Goal: Check status

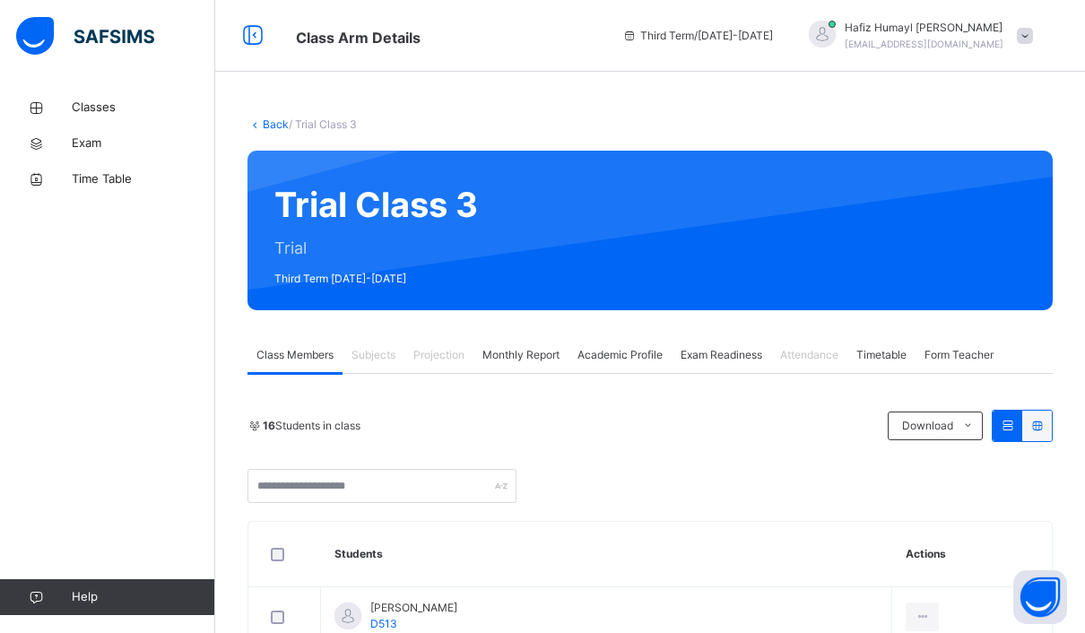
scroll to position [64, 0]
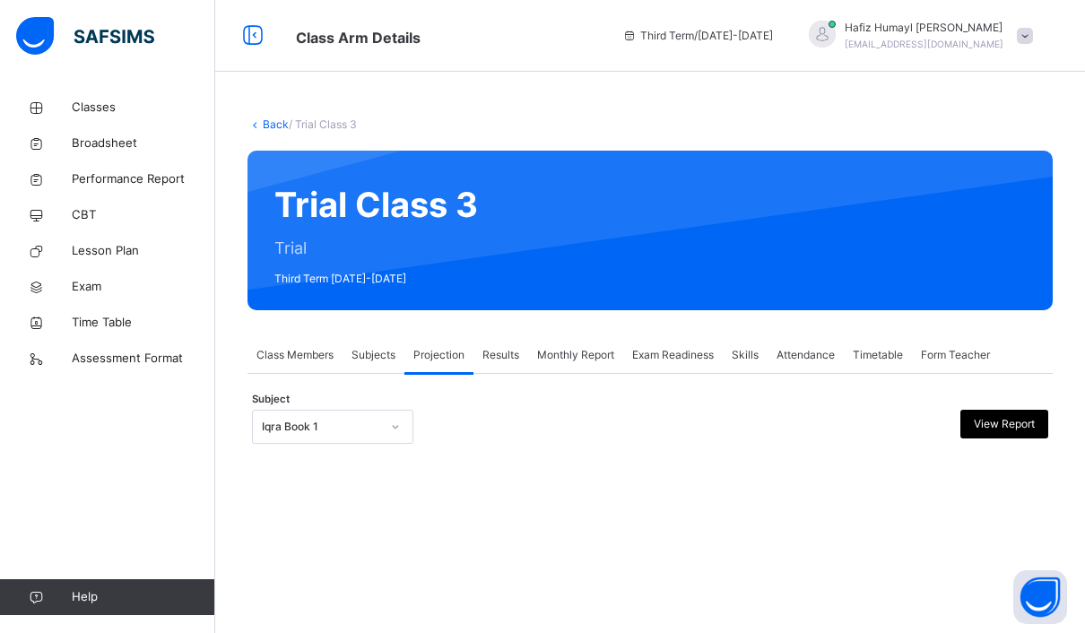
click at [388, 418] on div at bounding box center [395, 427] width 34 height 32
click at [709, 360] on span "Exam Readiness" at bounding box center [673, 355] width 82 height 16
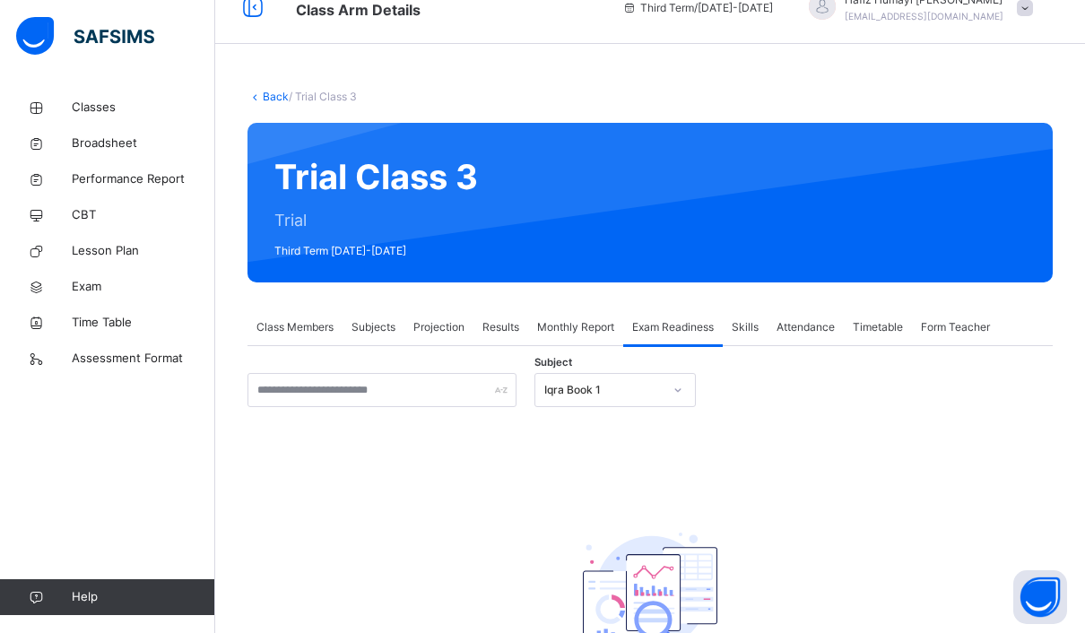
scroll to position [36, 0]
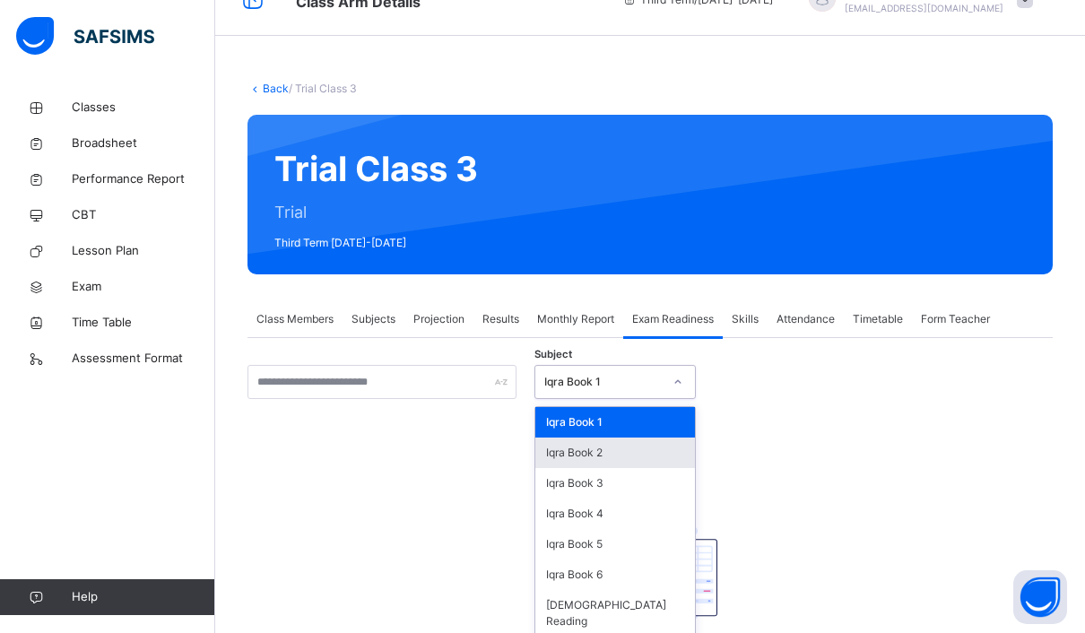
click at [658, 455] on div "Iqra Book 2" at bounding box center [615, 453] width 160 height 30
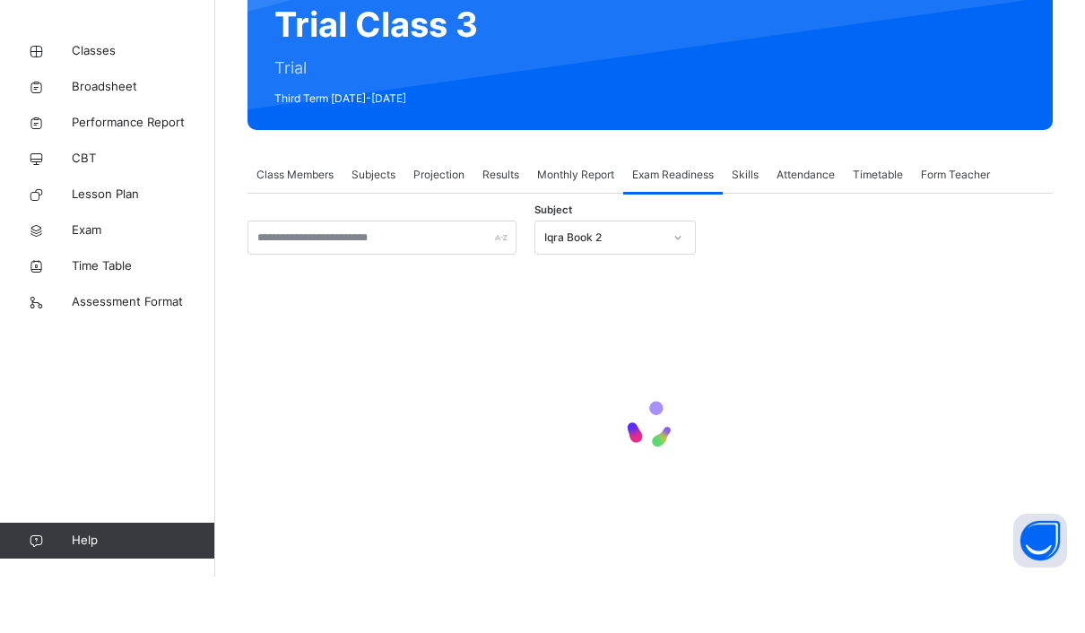
scroll to position [39, 0]
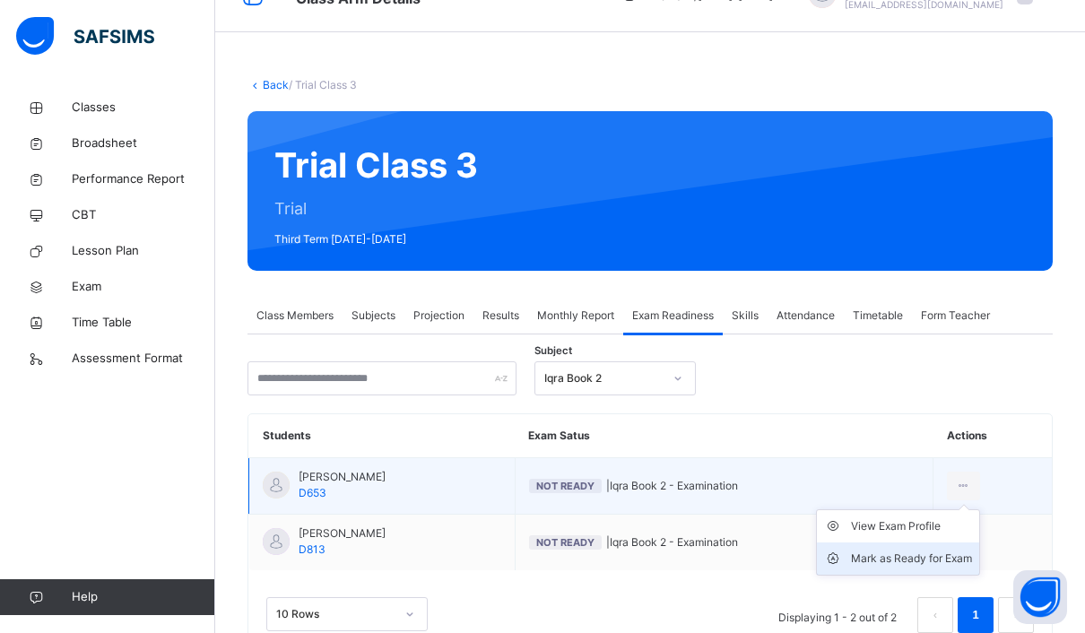
click at [947, 557] on div "Mark as Ready for Exam" at bounding box center [911, 559] width 121 height 18
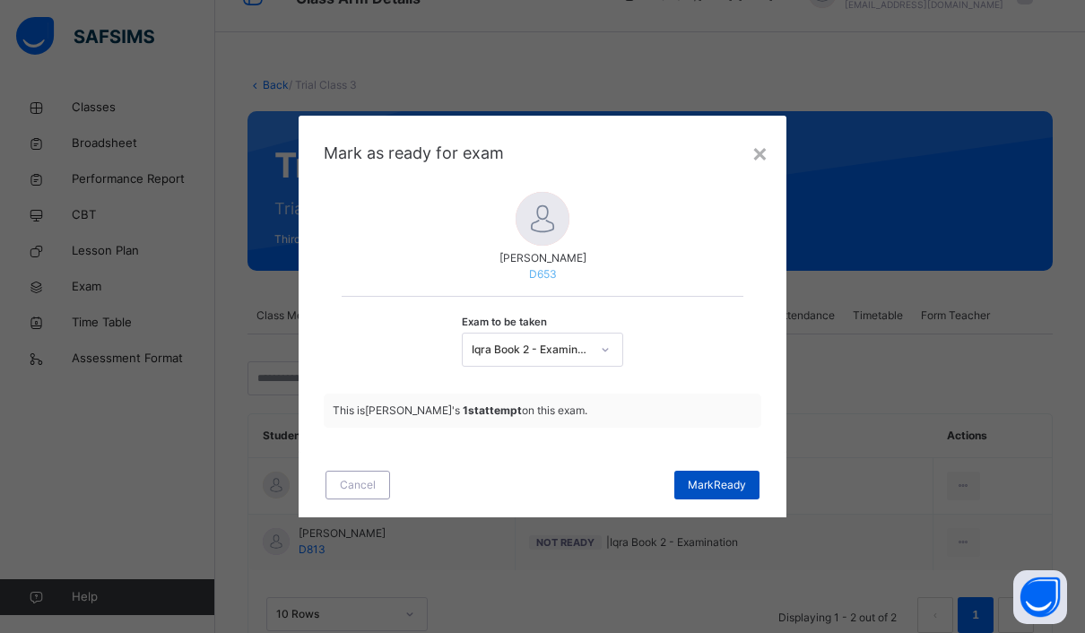
click at [747, 499] on div "Mark Ready" at bounding box center [716, 485] width 85 height 29
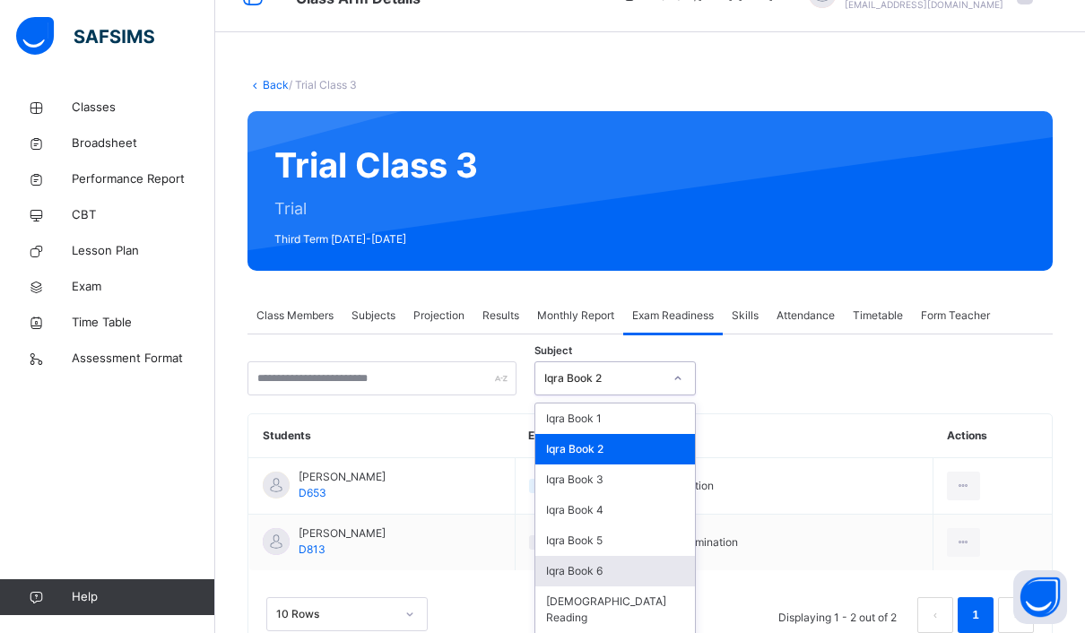
click at [653, 574] on div "Iqra Book 6" at bounding box center [615, 571] width 160 height 30
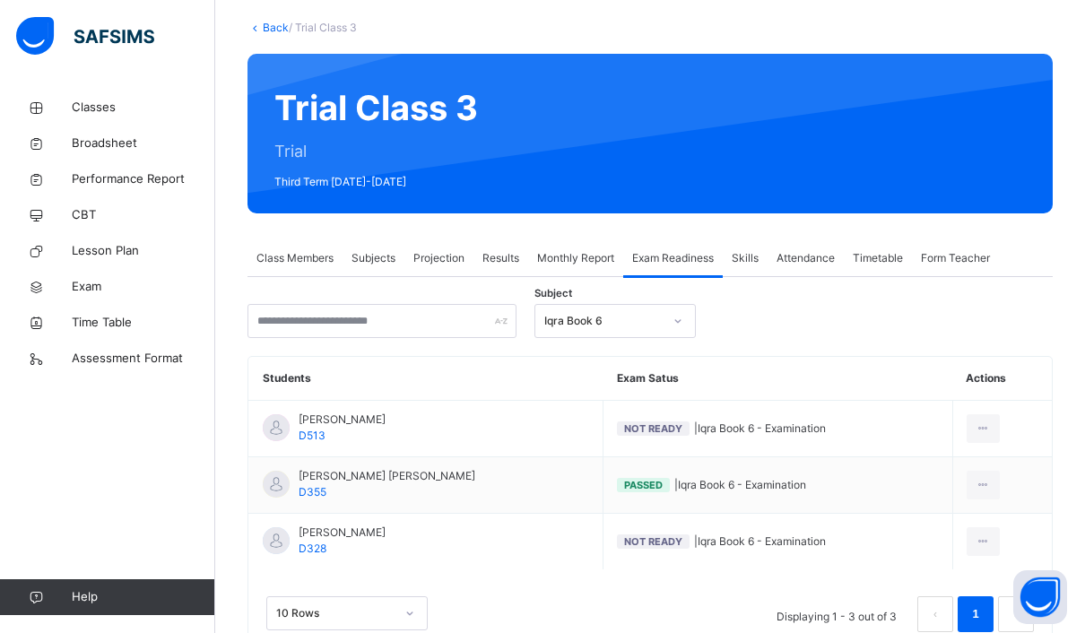
scroll to position [96, 0]
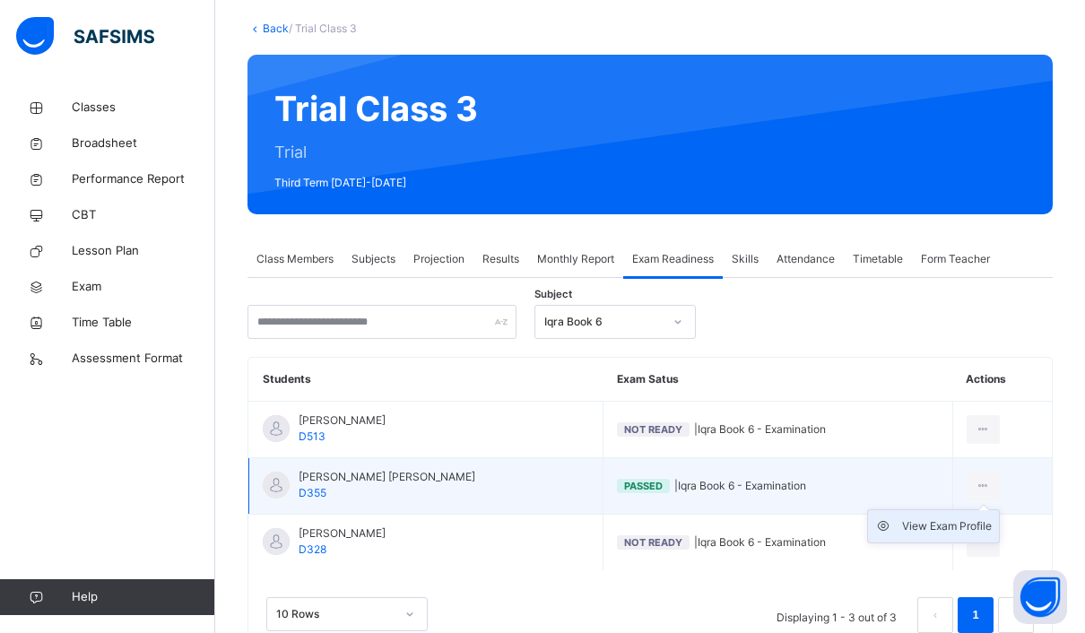
click at [967, 524] on div "View Exam Profile" at bounding box center [947, 526] width 90 height 18
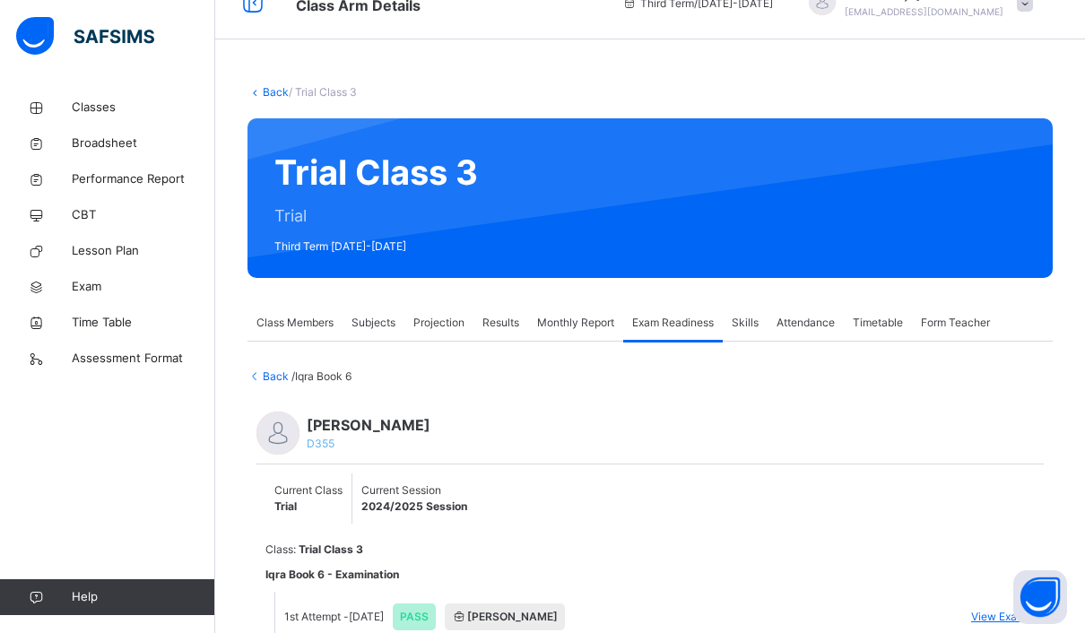
scroll to position [49, 0]
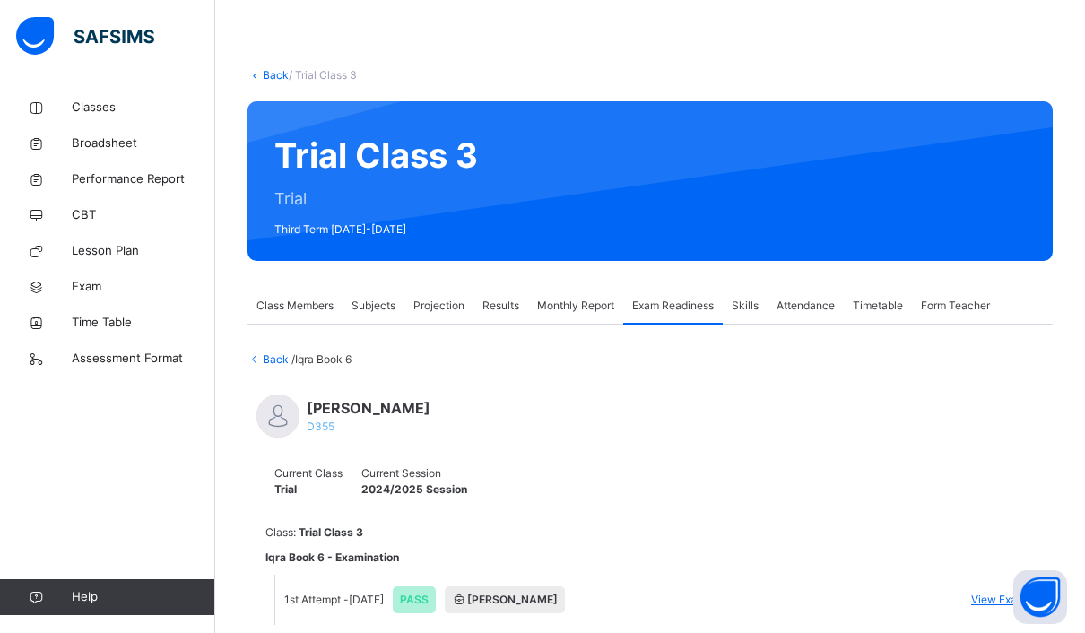
click at [1011, 595] on span "View Exam" at bounding box center [998, 600] width 55 height 16
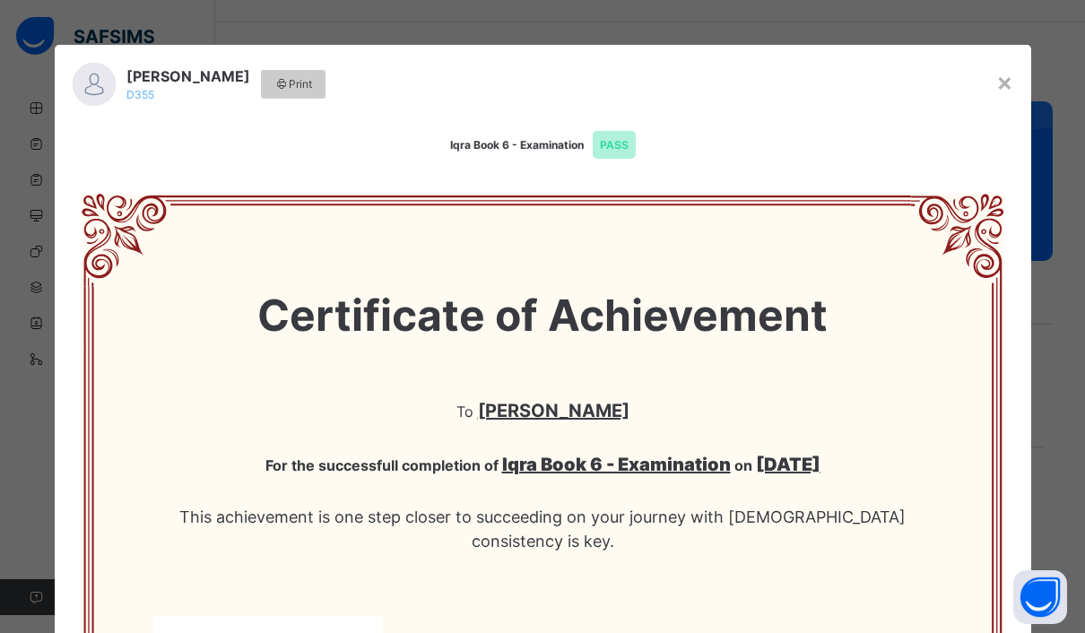
scroll to position [0, 0]
click at [982, 93] on div "Noman Mohamed D355 Print" at bounding box center [526, 84] width 942 height 79
click at [982, 92] on div "Noman Mohamed D355 Print" at bounding box center [526, 84] width 942 height 79
click at [998, 82] on div "×" at bounding box center [1004, 82] width 17 height 38
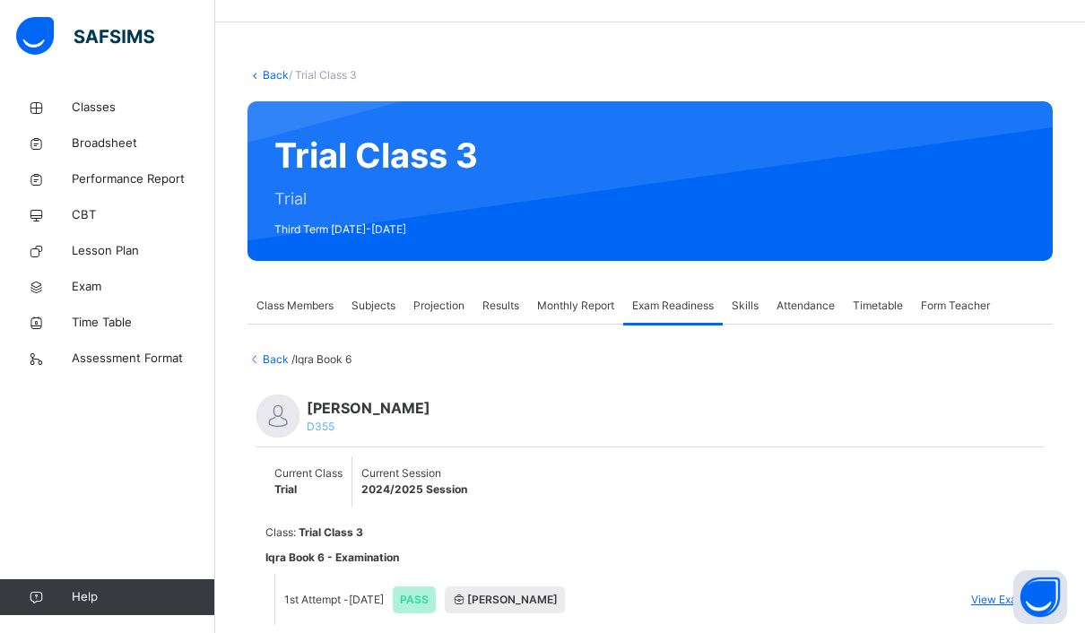
click at [266, 362] on span "Back" at bounding box center [269, 358] width 44 height 13
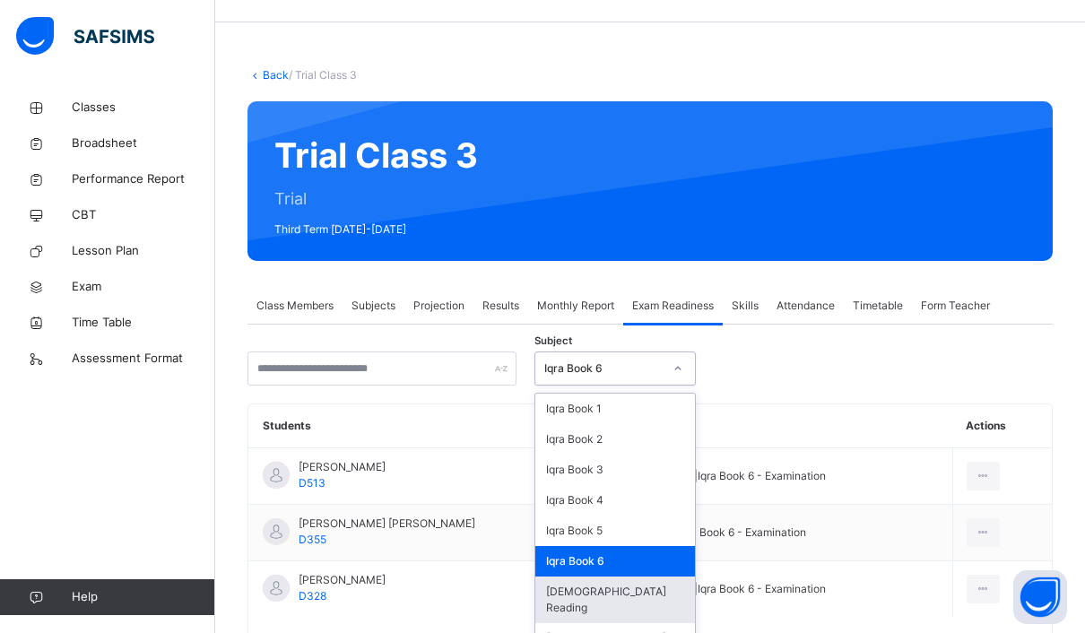
click at [656, 597] on div "[DEMOGRAPHIC_DATA] Reading" at bounding box center [615, 600] width 160 height 47
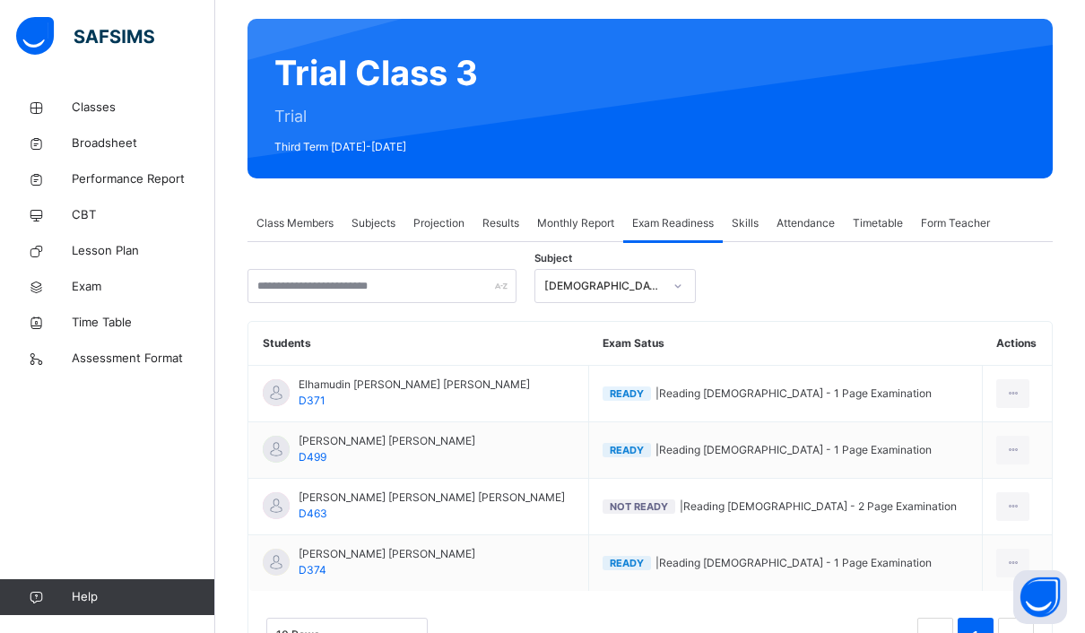
scroll to position [134, 0]
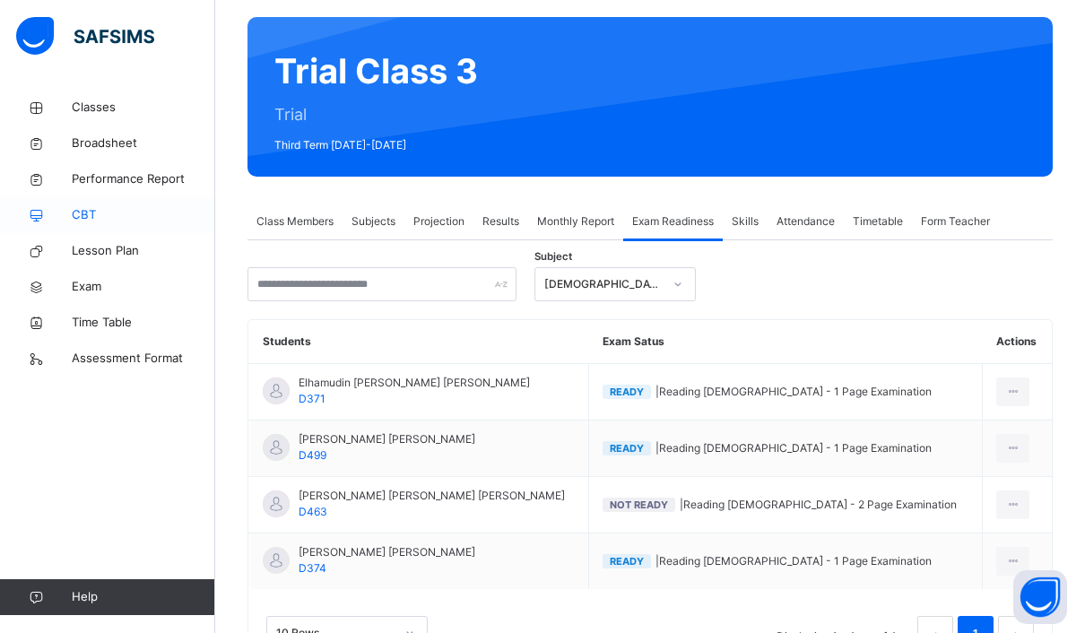
click at [105, 221] on span "CBT" at bounding box center [143, 215] width 143 height 18
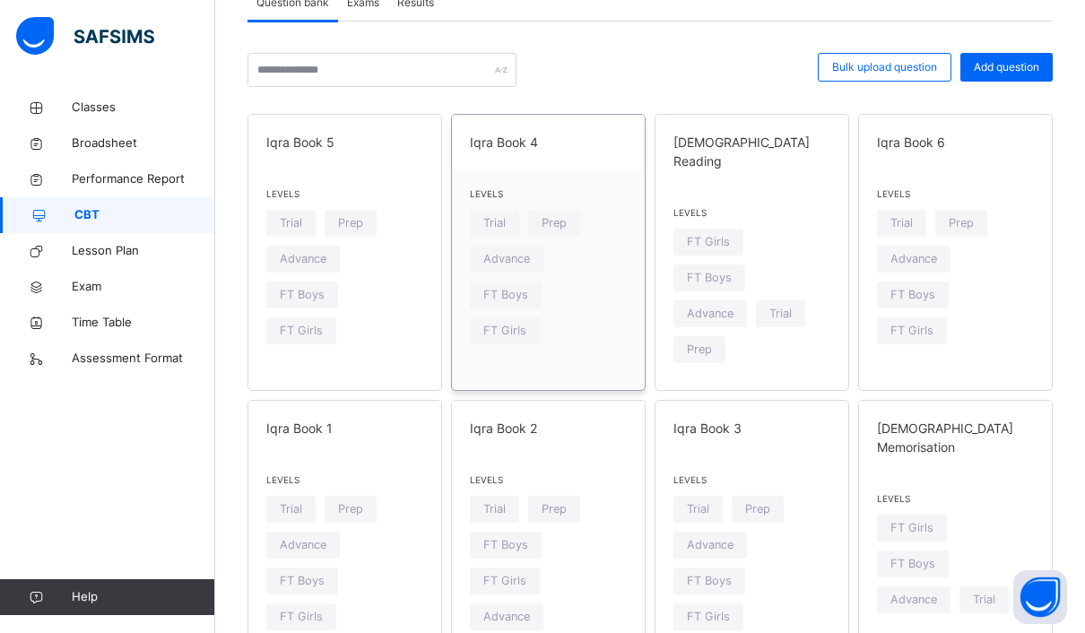
scroll to position [128, 0]
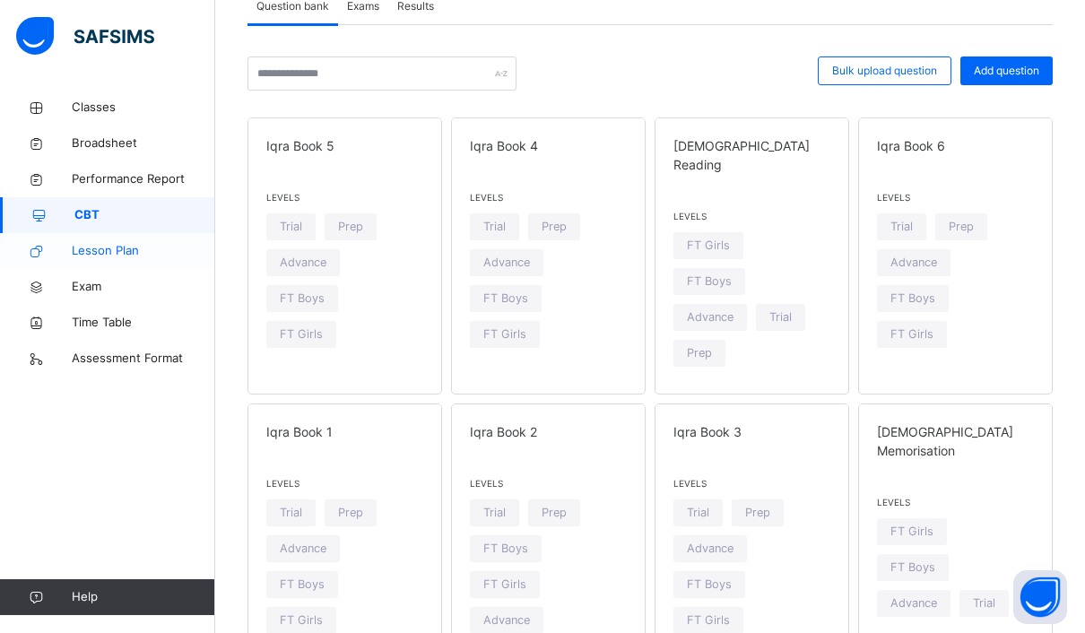
click at [117, 251] on span "Lesson Plan" at bounding box center [143, 251] width 143 height 18
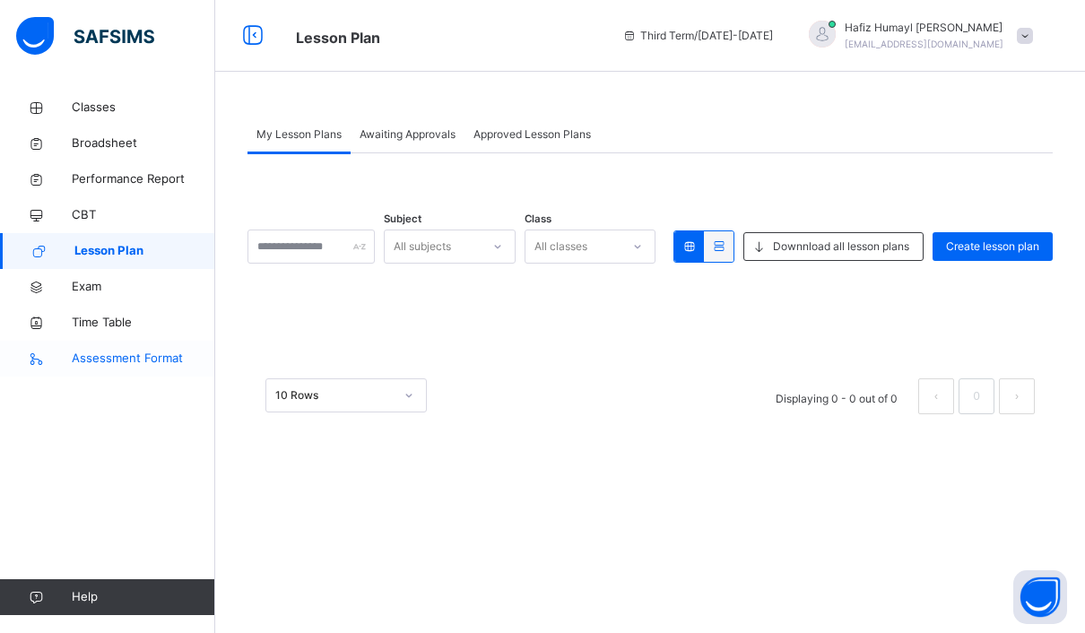
click at [125, 368] on link "Assessment Format" at bounding box center [107, 359] width 215 height 36
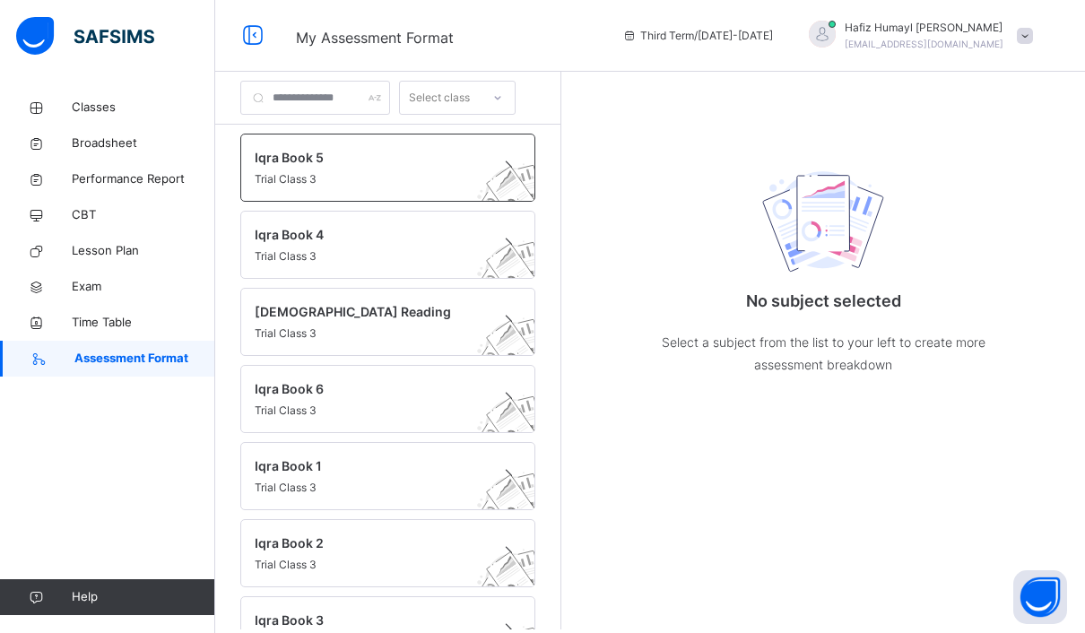
click at [334, 194] on div "Iqra Book 5 Trial Class 3" at bounding box center [387, 168] width 295 height 68
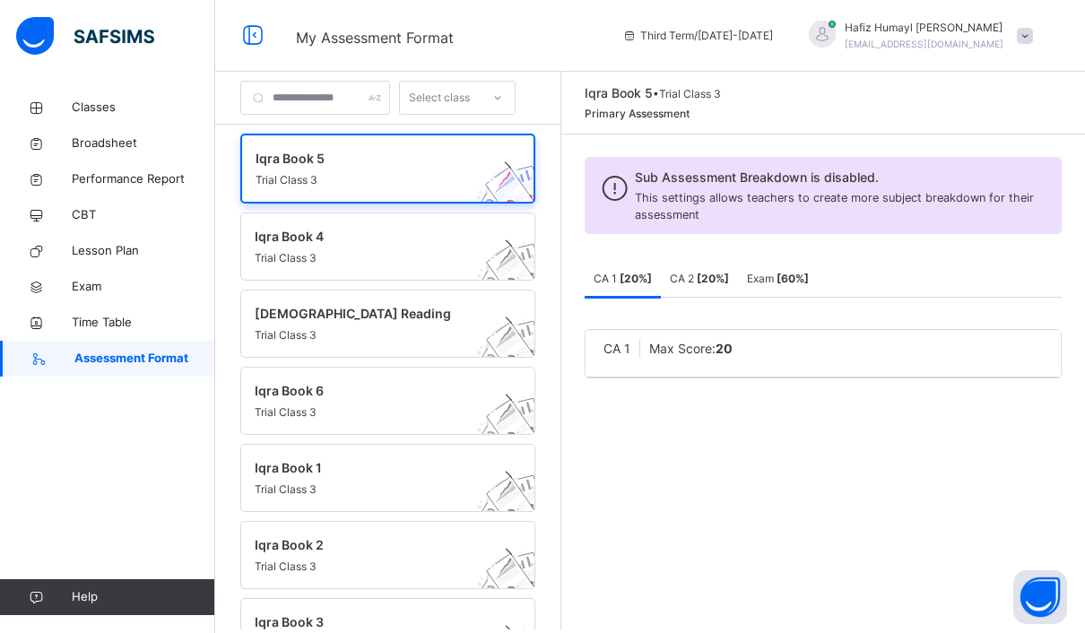
click at [801, 281] on b "[ 60 %]" at bounding box center [793, 278] width 32 height 13
click at [729, 283] on b "[ 20 %]" at bounding box center [713, 278] width 32 height 13
click at [410, 276] on div "Iqra Book 4 Trial Class 3" at bounding box center [387, 247] width 295 height 68
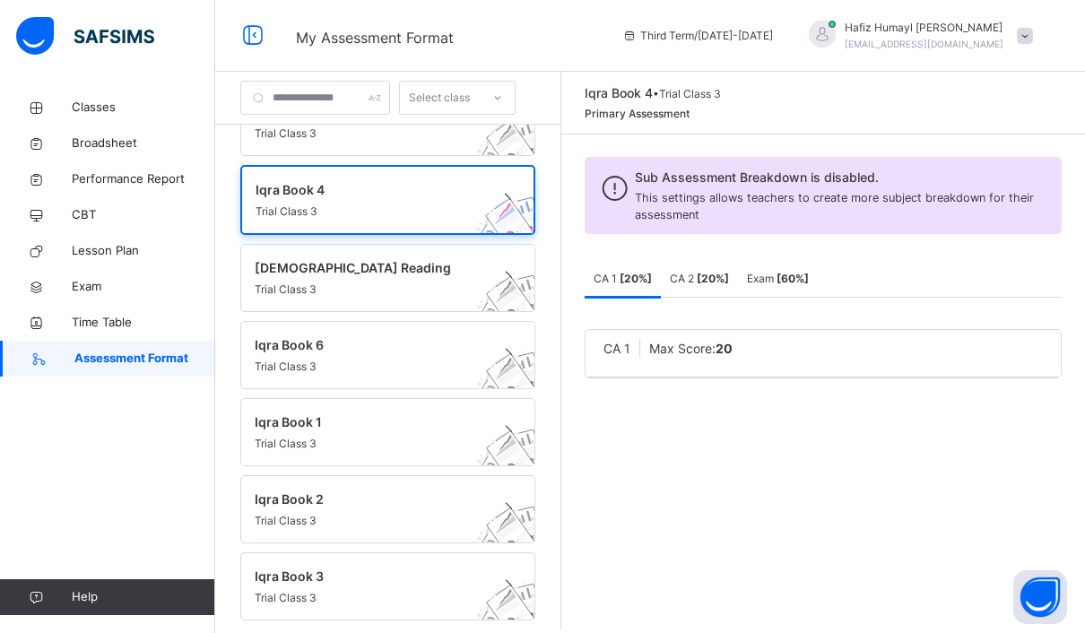
scroll to position [51, 0]
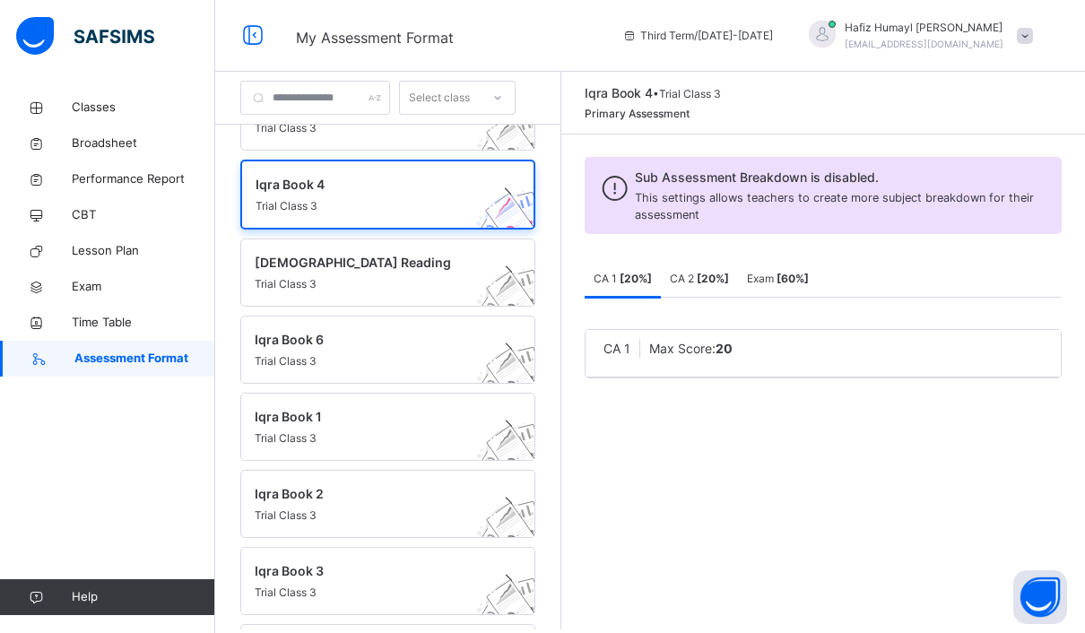
click at [409, 282] on span "Trial Class 3" at bounding box center [371, 284] width 232 height 16
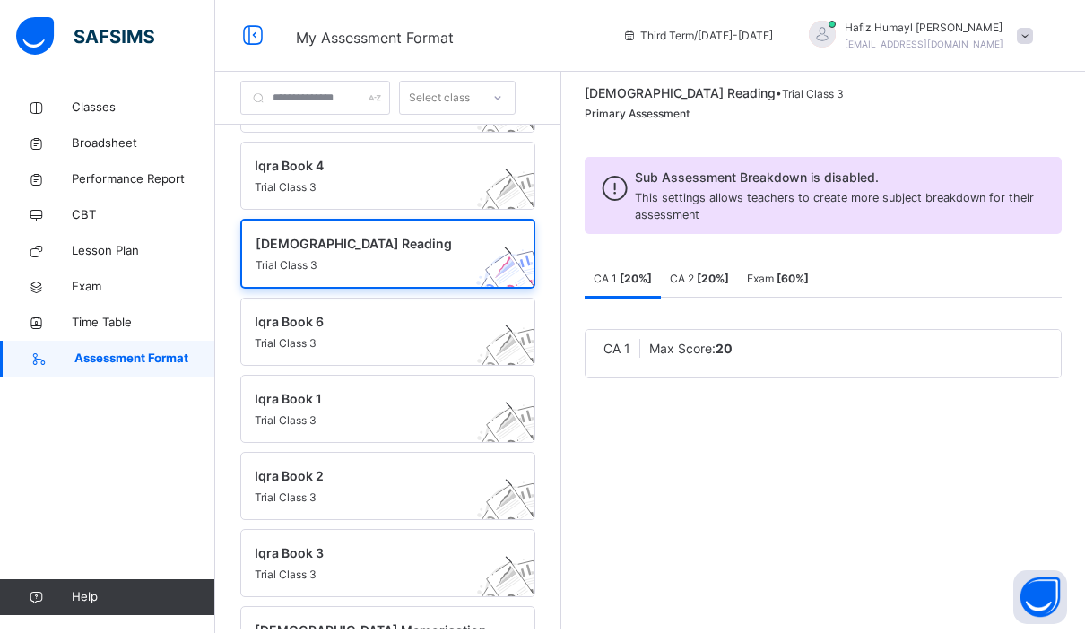
scroll to position [68, 0]
click at [791, 273] on span "Exam [ 60 %]" at bounding box center [778, 278] width 62 height 13
click at [750, 332] on div "Exam Max Score: 60" at bounding box center [823, 354] width 475 height 48
click at [738, 348] on b "60" at bounding box center [729, 348] width 17 height 15
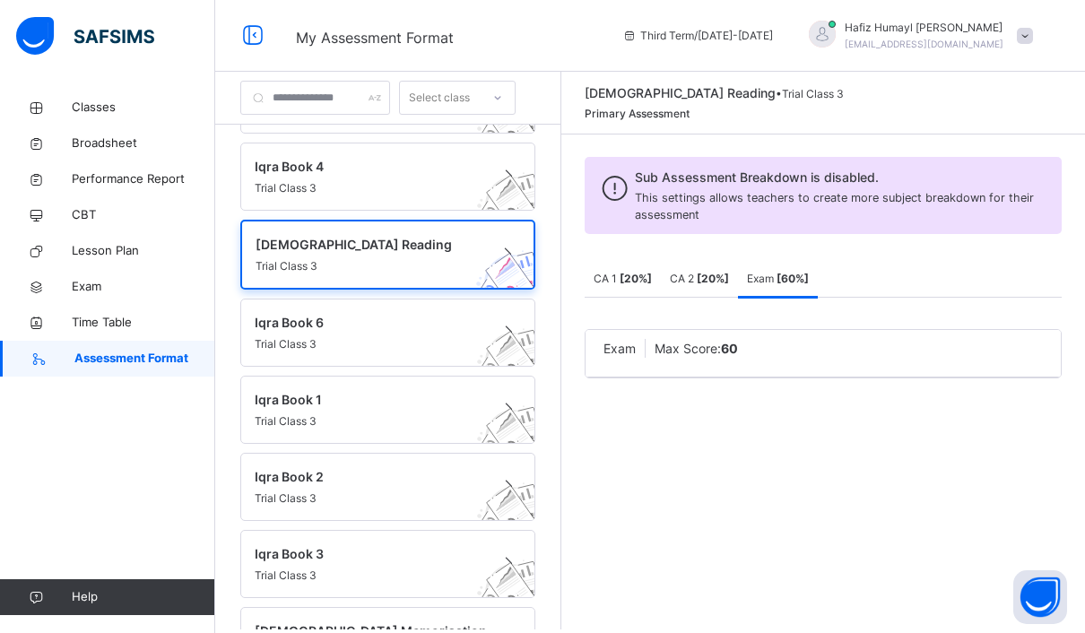
click at [650, 277] on b "[ 20 %]" at bounding box center [636, 278] width 32 height 13
click at [0, 0] on html "My Assessment Format Third Term / 2024-2025 Hafiz Humayl Ali humaylali@gmail.co…" at bounding box center [542, 316] width 1085 height 633
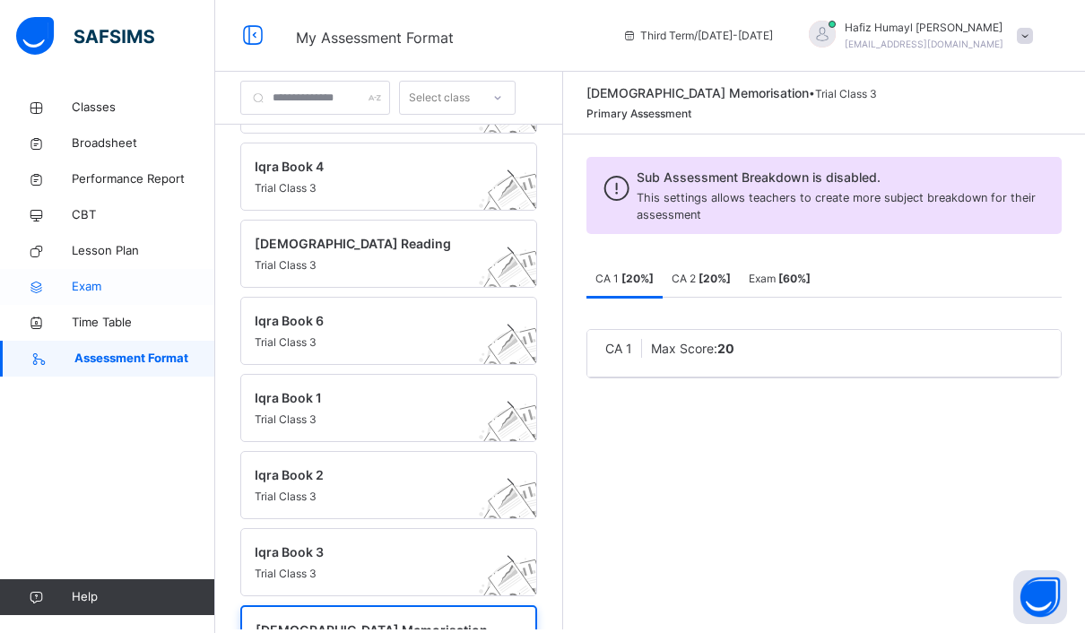
click at [115, 293] on span "Exam" at bounding box center [143, 287] width 143 height 18
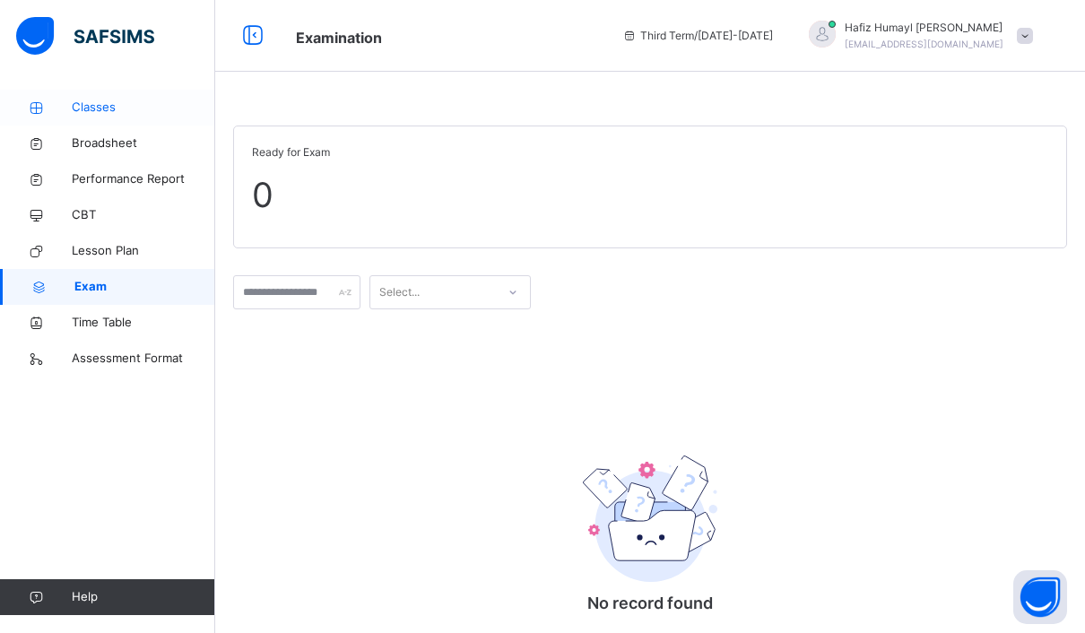
click at [139, 114] on span "Classes" at bounding box center [143, 108] width 143 height 18
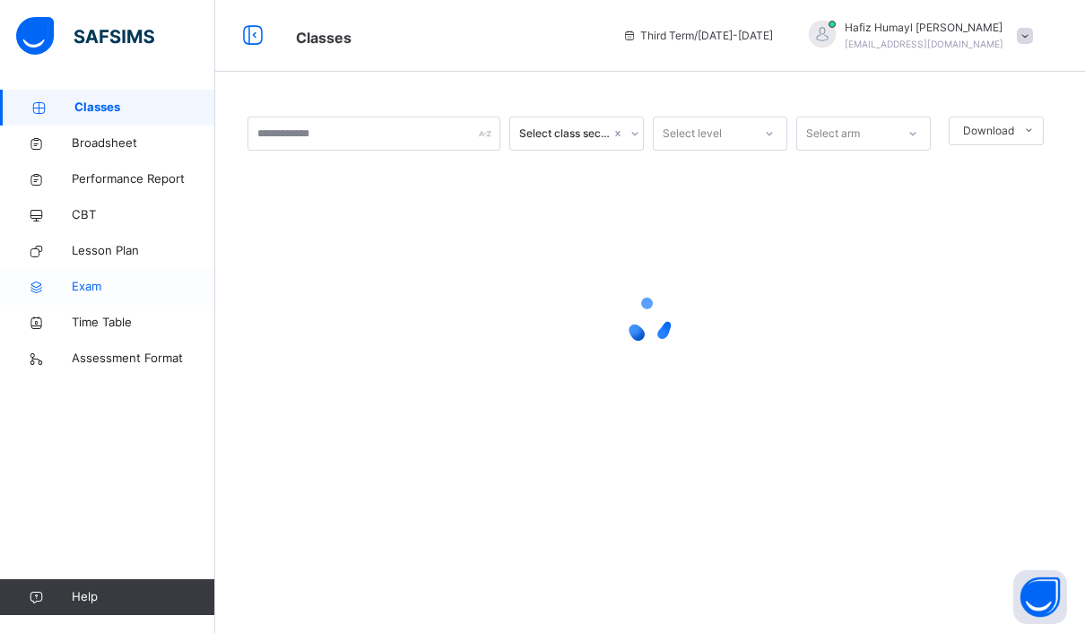
click at [111, 280] on span "Exam" at bounding box center [143, 287] width 143 height 18
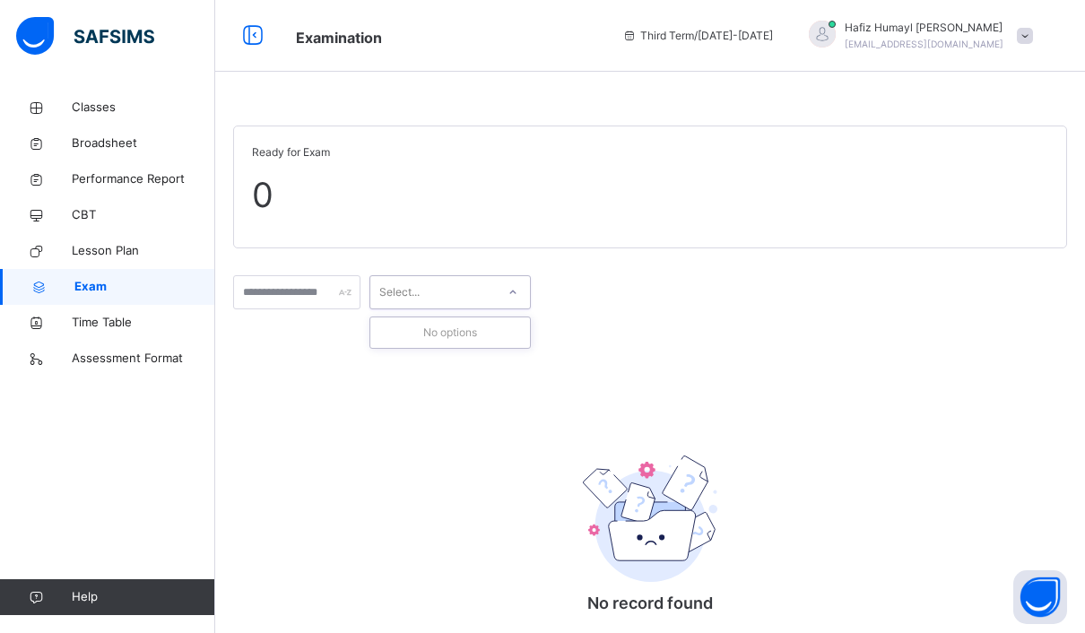
click at [438, 276] on div "Select..." at bounding box center [449, 292] width 161 height 34
click at [360, 308] on input "text" at bounding box center [296, 292] width 127 height 34
click at [360, 306] on input "text" at bounding box center [296, 292] width 127 height 34
click at [528, 297] on div at bounding box center [513, 292] width 30 height 29
click at [157, 108] on span "Classes" at bounding box center [143, 108] width 143 height 18
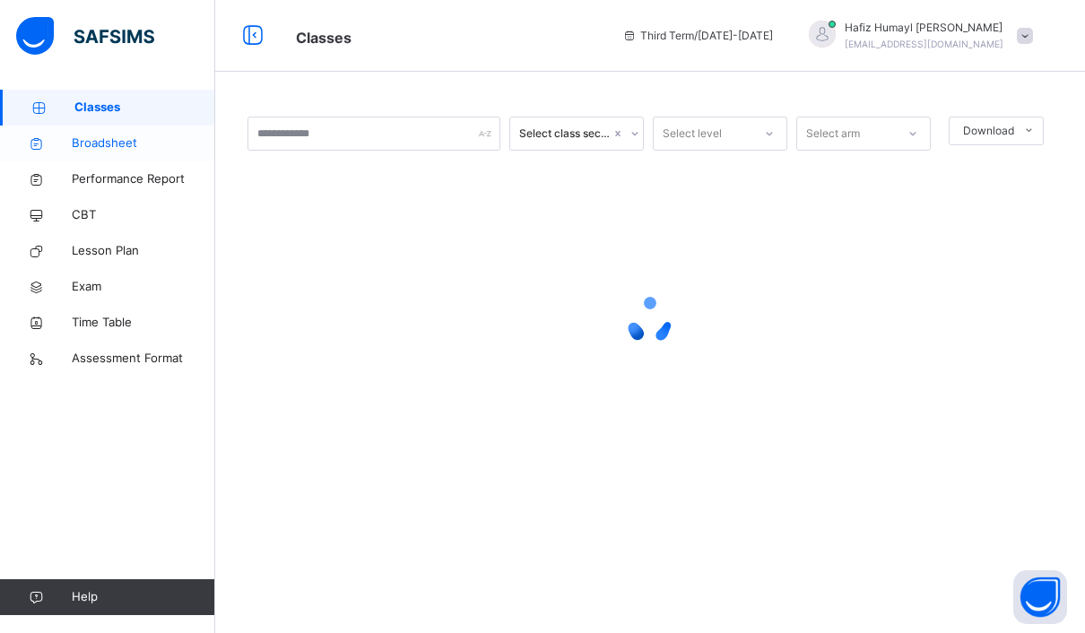
click at [143, 139] on span "Broadsheet" at bounding box center [143, 144] width 143 height 18
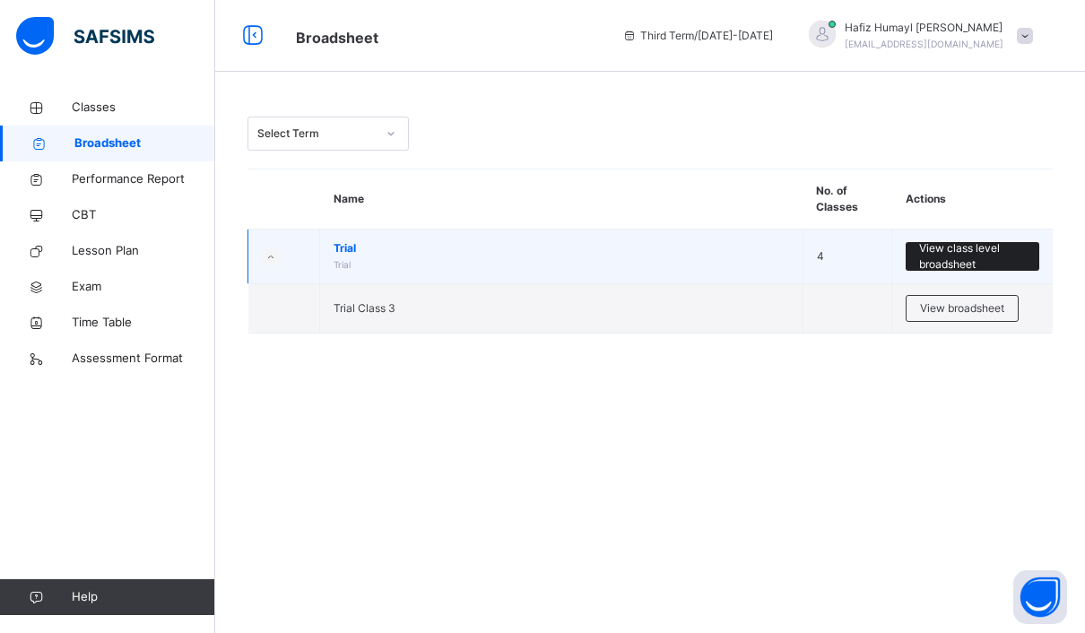
click at [993, 256] on span "View class level broadsheet" at bounding box center [972, 256] width 107 height 32
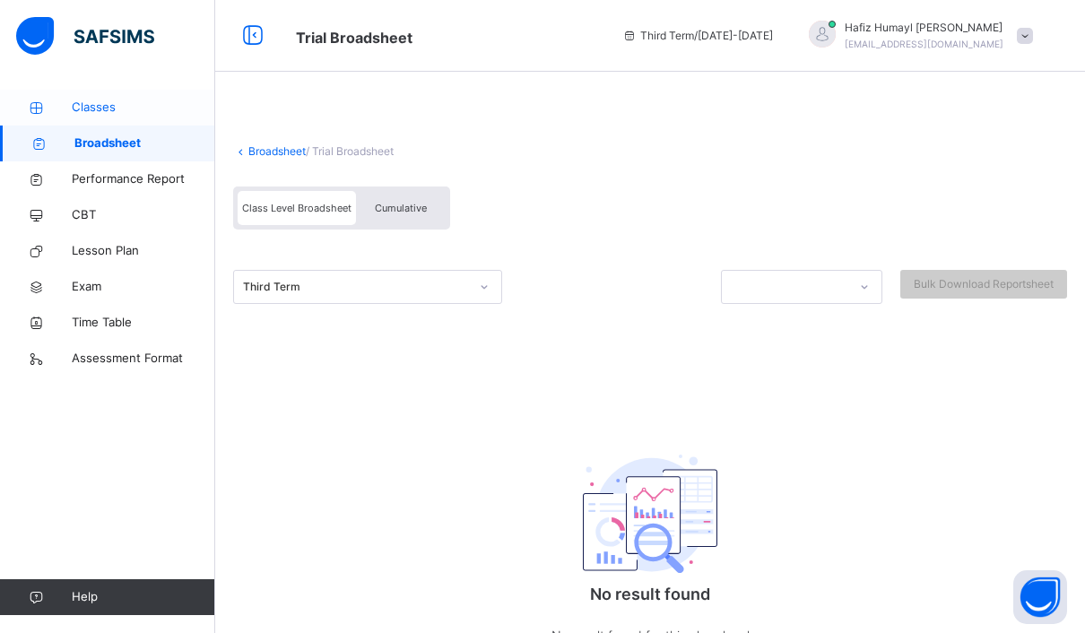
click at [108, 100] on span "Classes" at bounding box center [143, 108] width 143 height 18
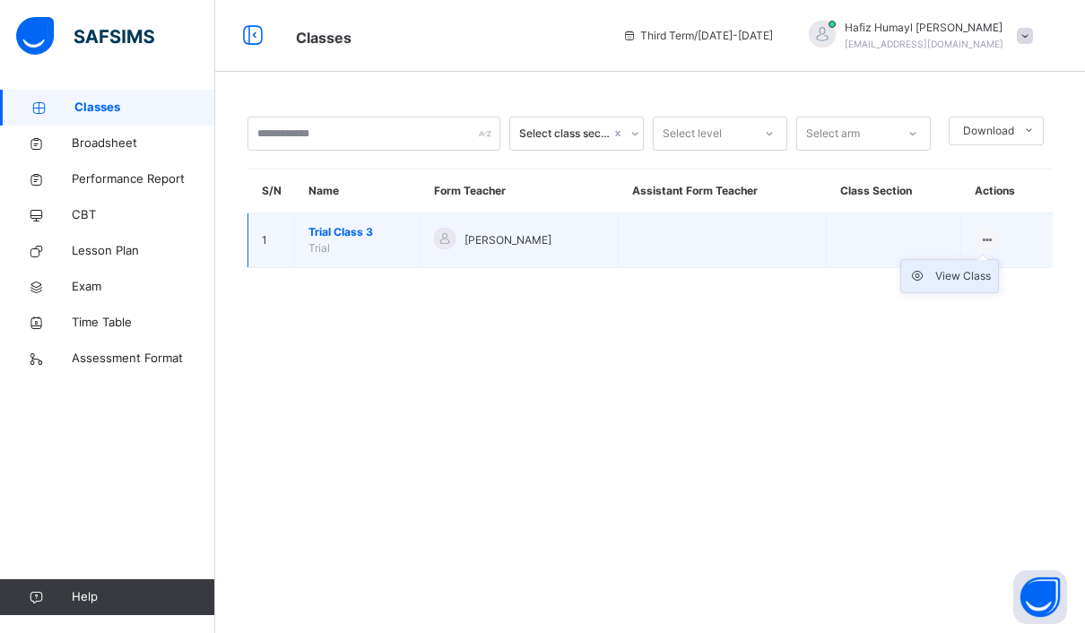
click at [966, 269] on div "View Class" at bounding box center [963, 276] width 56 height 18
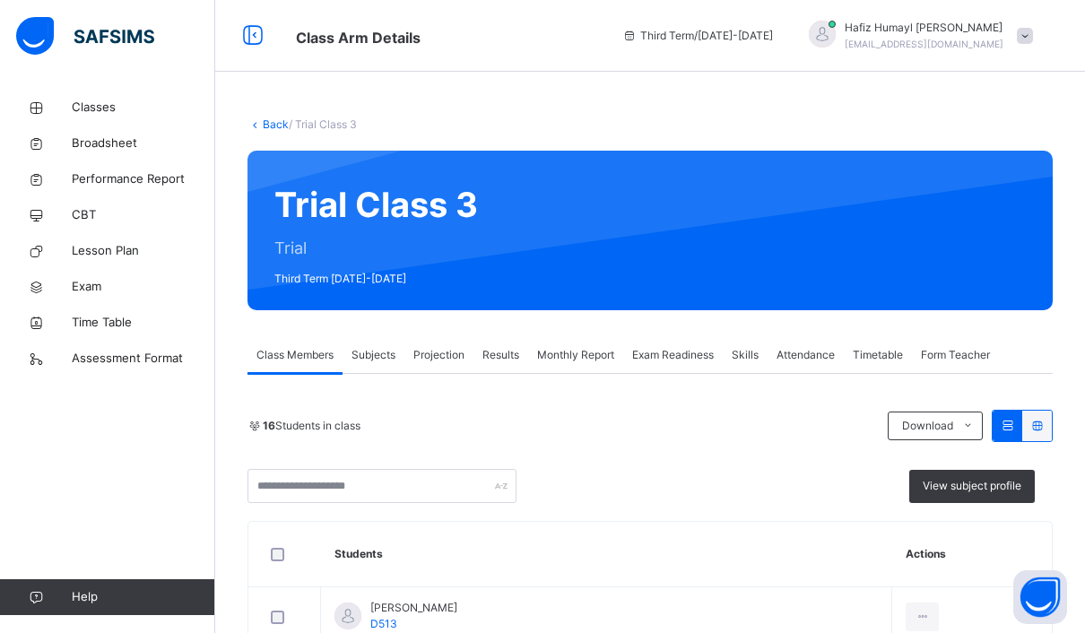
click at [515, 355] on span "Results" at bounding box center [500, 355] width 37 height 16
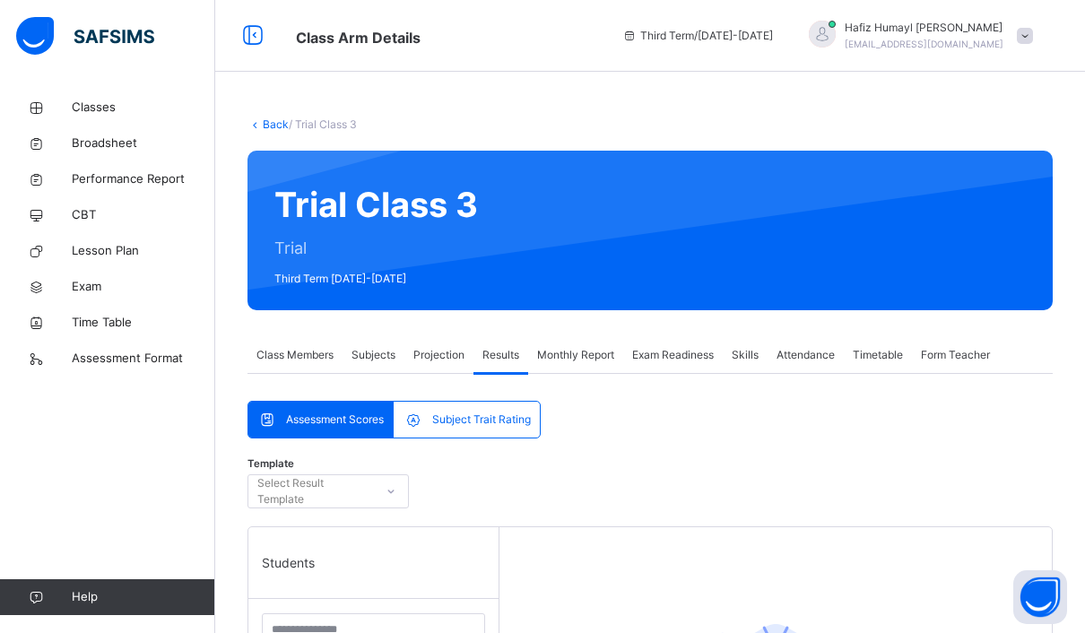
click at [737, 360] on span "Skills" at bounding box center [745, 355] width 27 height 16
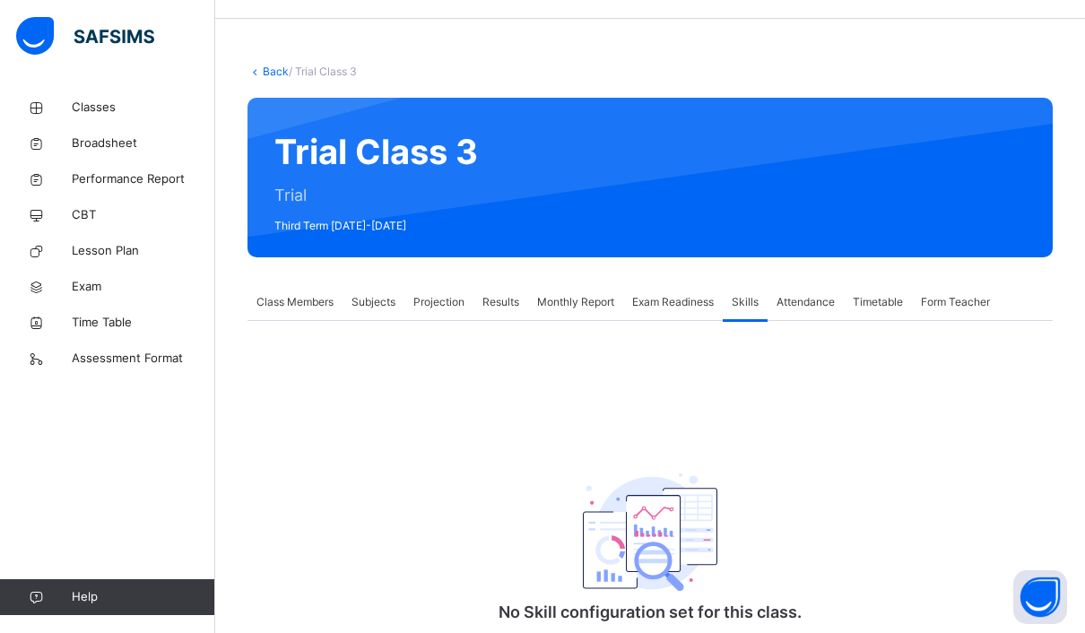
scroll to position [52, 0]
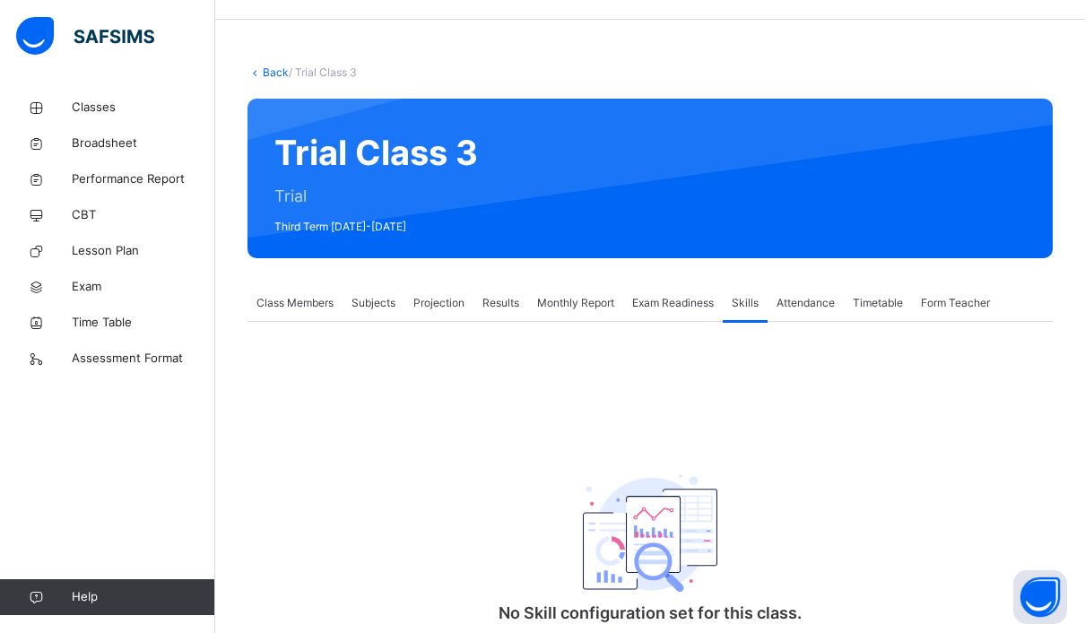
click at [482, 308] on div "Results" at bounding box center [500, 303] width 55 height 36
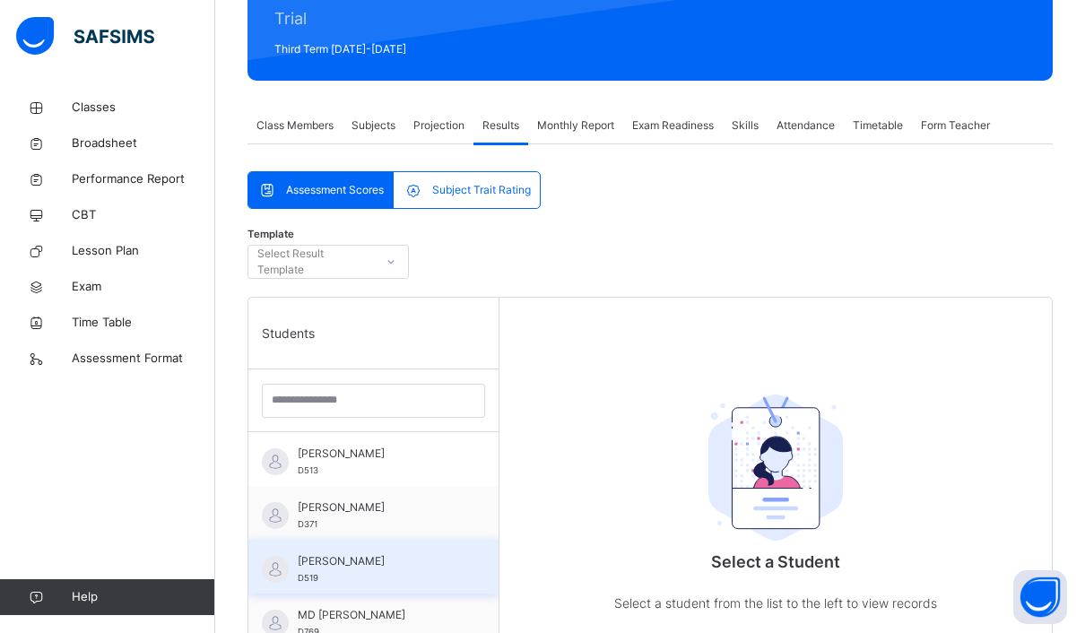
scroll to position [234, 0]
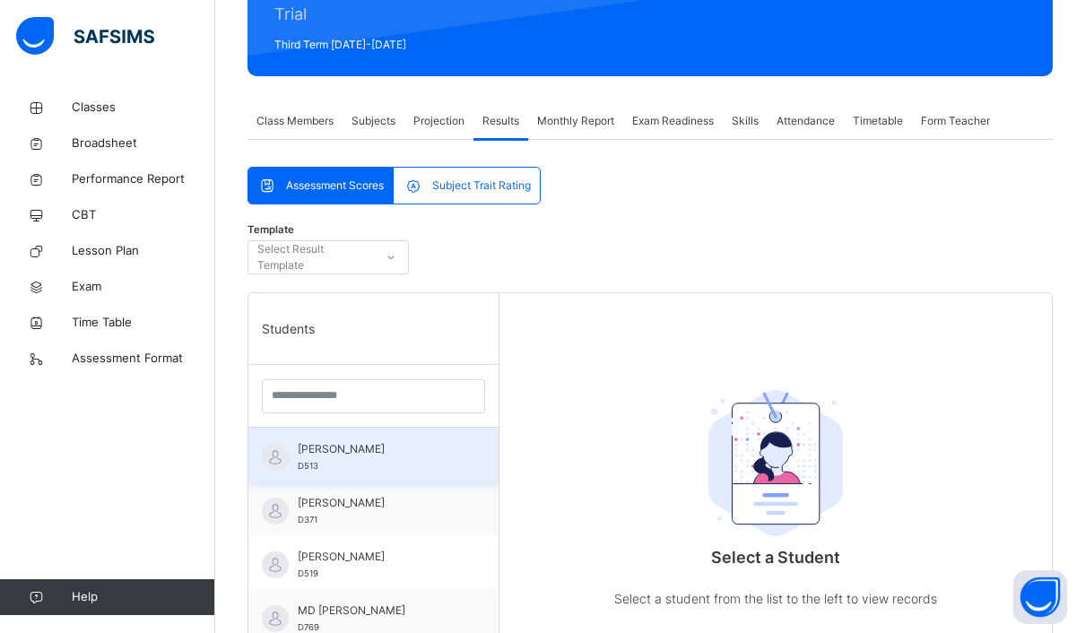
click at [386, 455] on span "[PERSON_NAME]" at bounding box center [378, 449] width 161 height 16
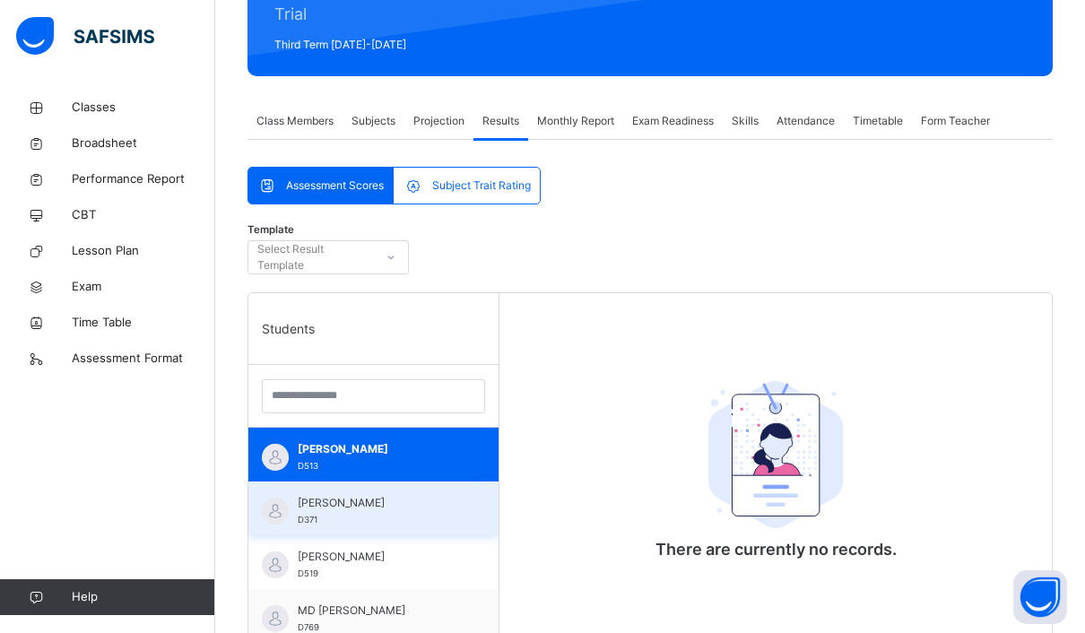
click at [372, 517] on div "Elhamudin Rahmani D371" at bounding box center [378, 511] width 161 height 32
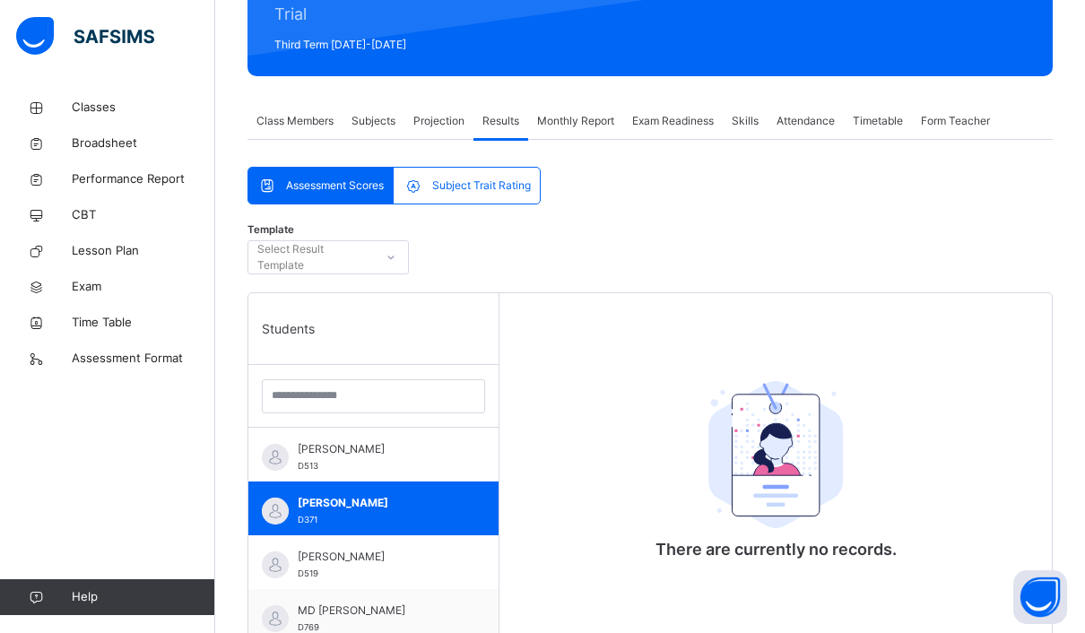
click at [349, 275] on div "Template Select Result Template" at bounding box center [649, 261] width 805 height 61
click at [358, 260] on div "Select Result Template" at bounding box center [314, 257] width 115 height 34
click at [586, 249] on div "Template 0 results available. Use Up and Down to choose options, press Enter to…" at bounding box center [649, 261] width 805 height 61
click at [511, 165] on div "Assessment Scores Subject Trait Rating Assessment Scores Subject Trait Rating T…" at bounding box center [649, 538] width 805 height 796
click at [485, 186] on span "Subject Trait Rating" at bounding box center [481, 186] width 99 height 16
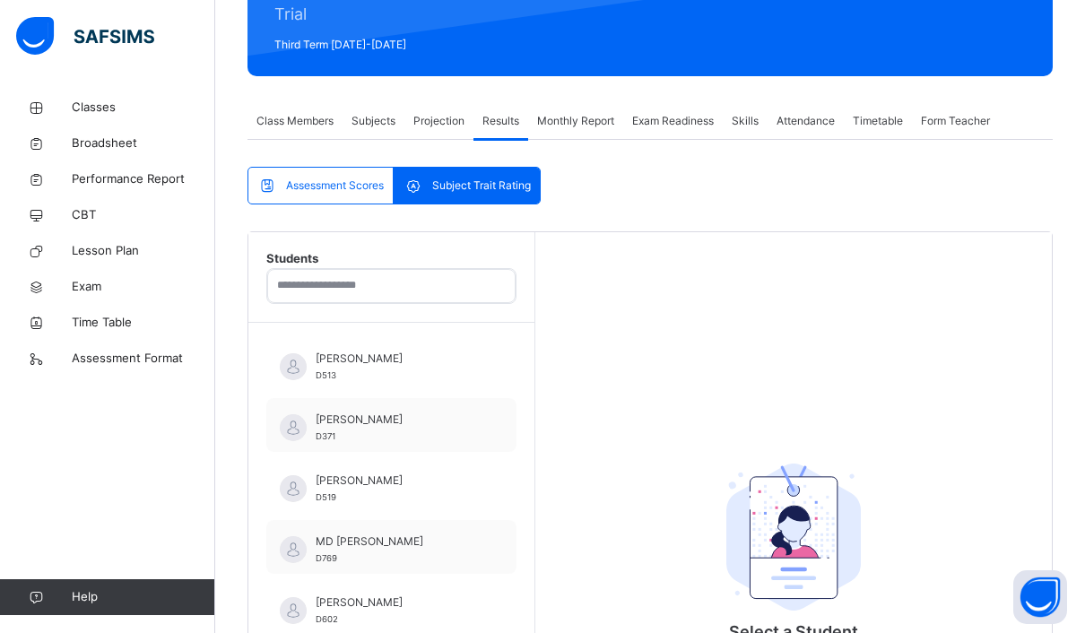
click at [376, 135] on div "Subjects" at bounding box center [374, 121] width 62 height 36
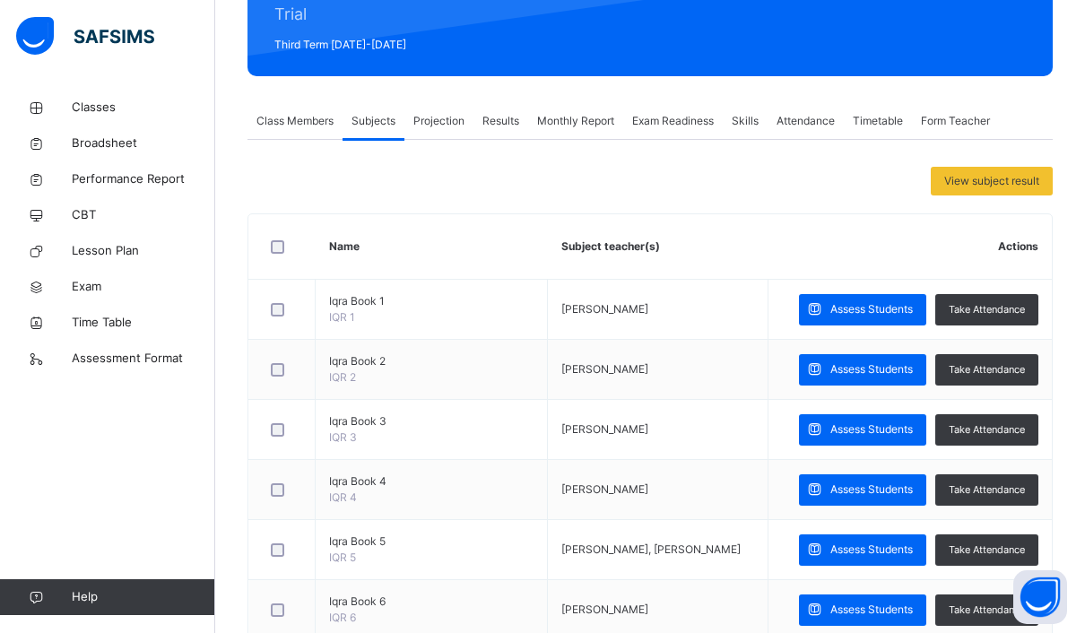
click at [325, 120] on span "Class Members" at bounding box center [294, 121] width 77 height 16
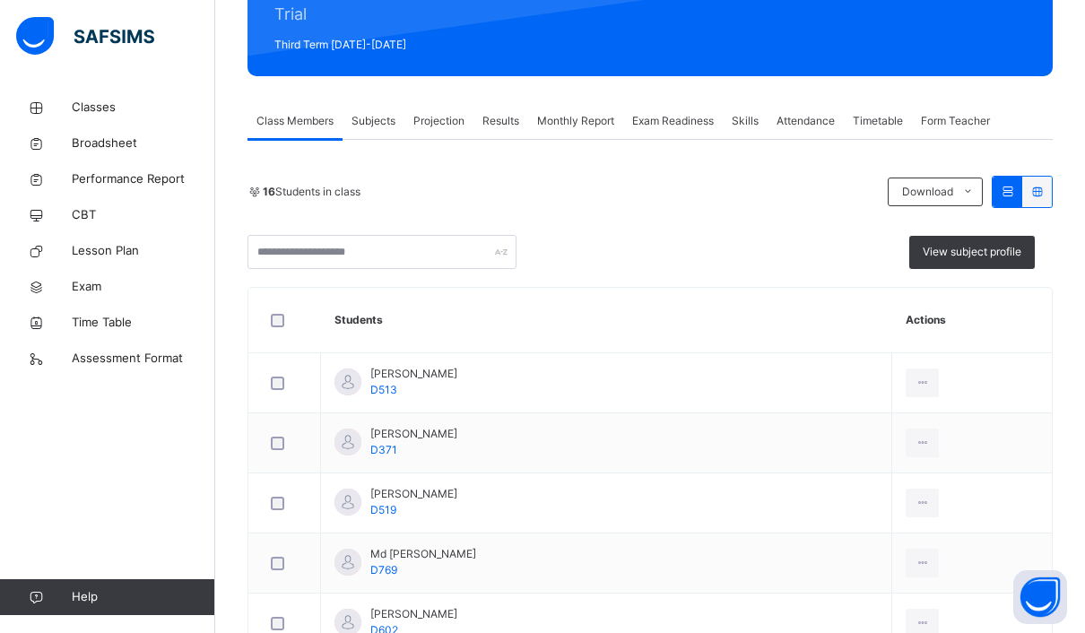
click at [438, 139] on div "Class Members Subjects Projection Results Monthly Report Exam Readiness Skills …" at bounding box center [649, 121] width 805 height 37
click at [441, 122] on span "Projection" at bounding box center [438, 121] width 51 height 16
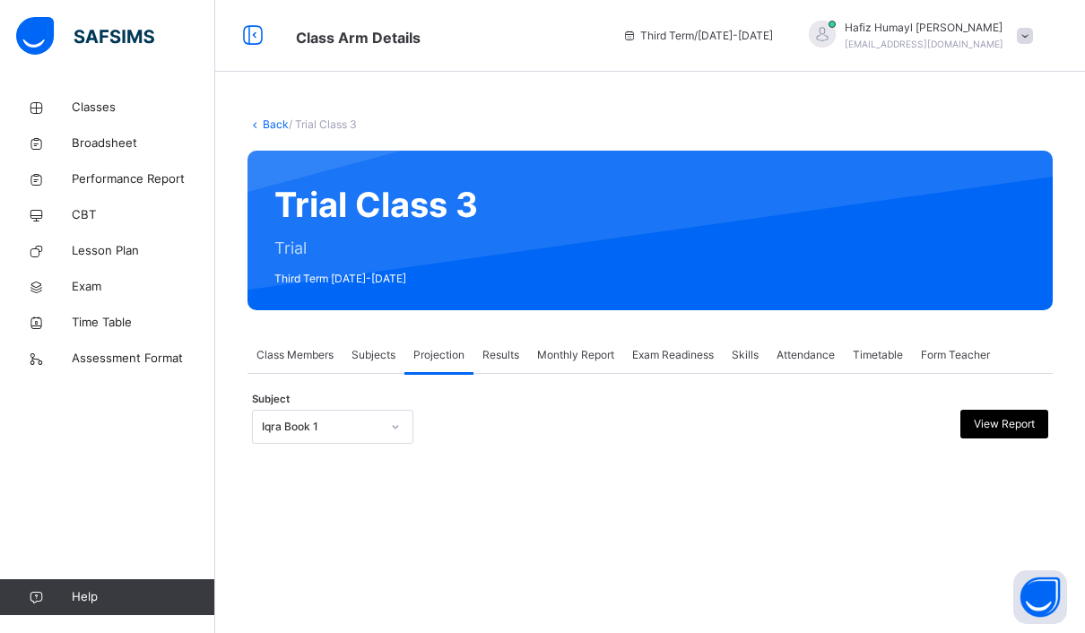
click at [386, 430] on div at bounding box center [395, 426] width 30 height 29
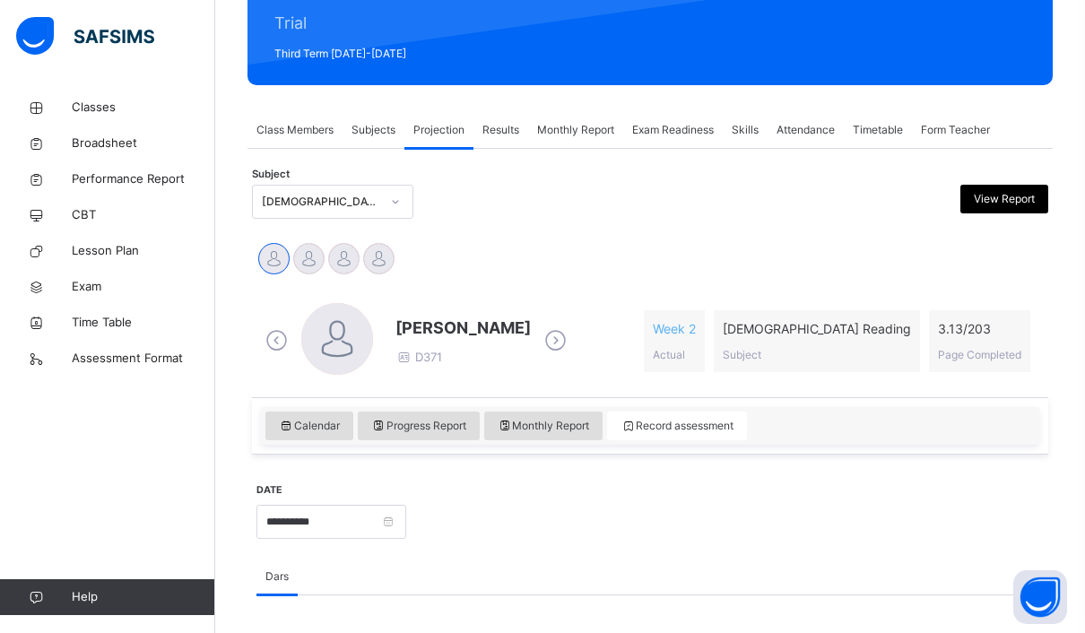
scroll to position [227, 0]
